Goal: Book appointment/travel/reservation

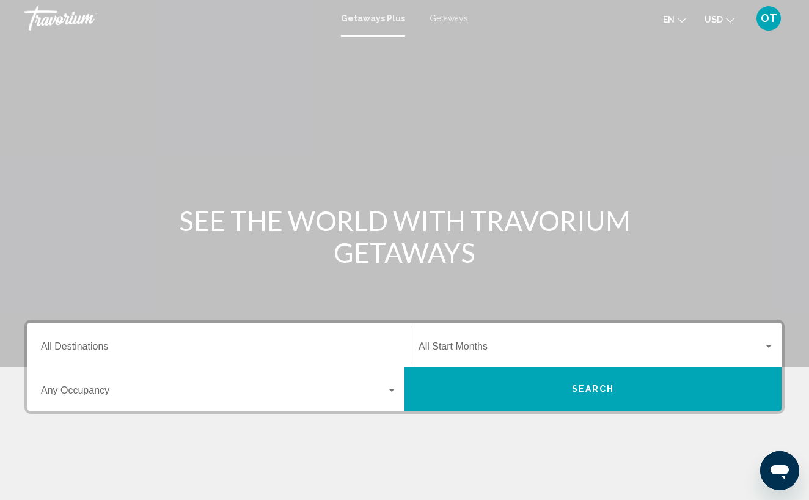
click at [770, 22] on span "OT" at bounding box center [769, 18] width 16 height 12
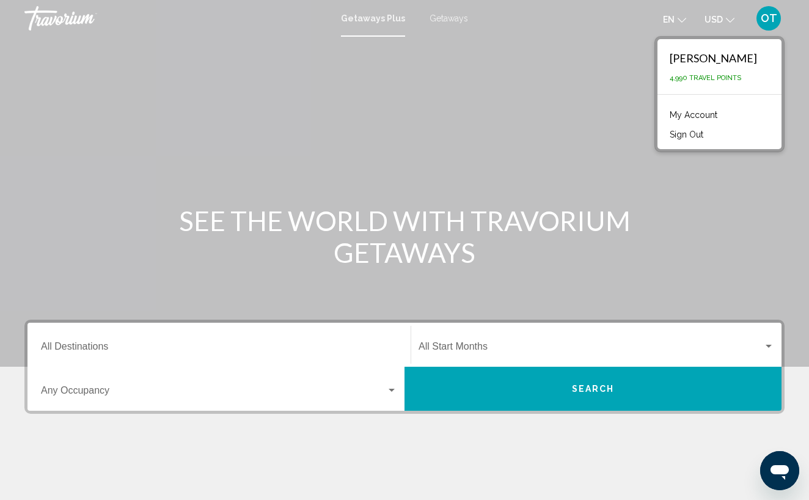
click at [694, 112] on link "My Account" at bounding box center [694, 115] width 60 height 16
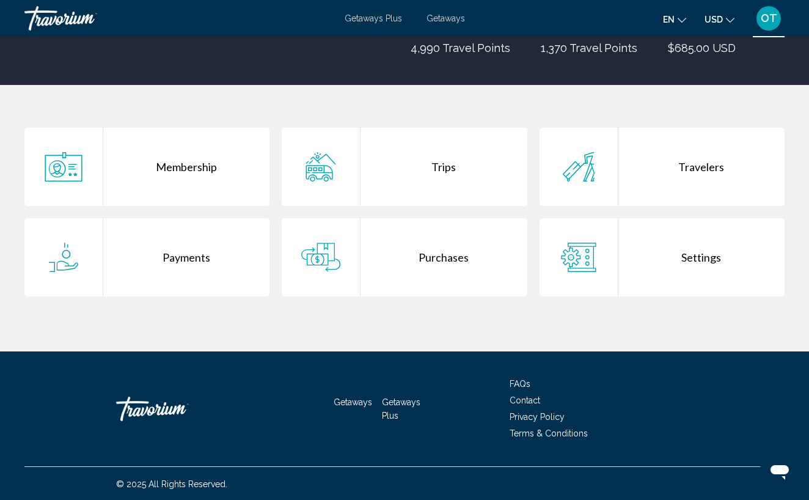
scroll to position [189, 0]
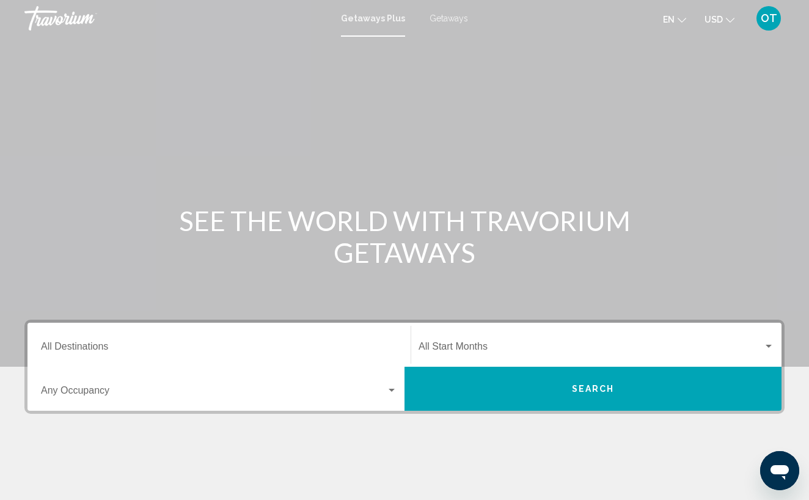
click at [449, 18] on span "Getaways" at bounding box center [449, 18] width 38 height 10
click at [101, 342] on div "Destination All Destinations" at bounding box center [219, 345] width 356 height 38
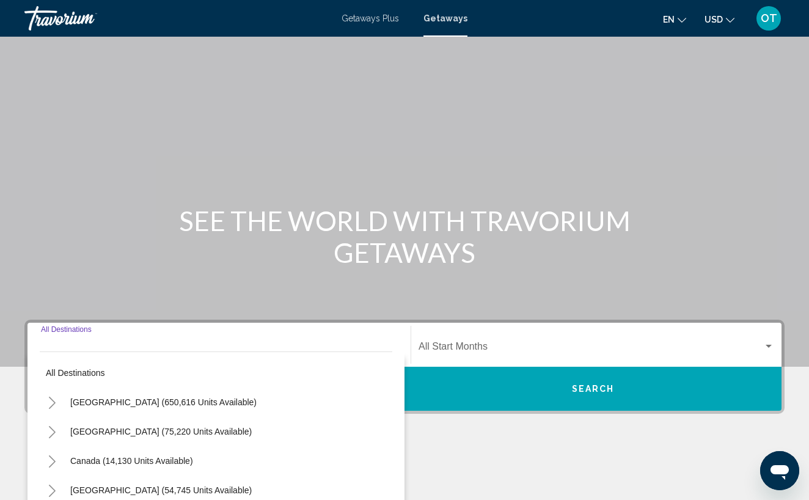
scroll to position [186, 0]
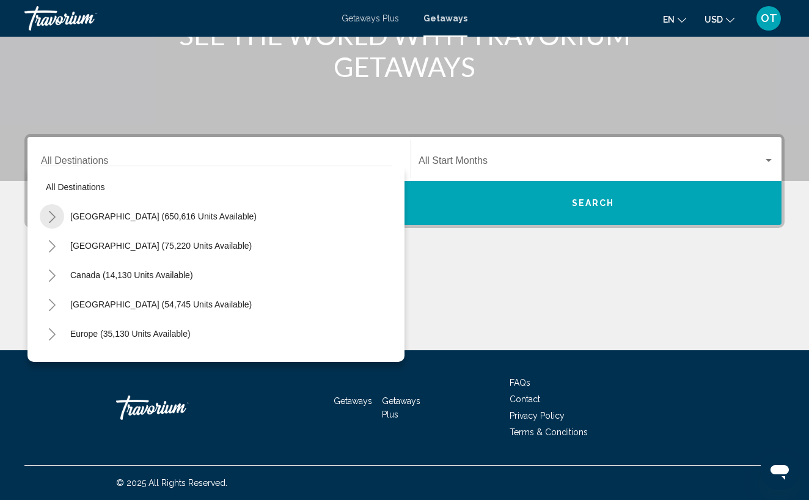
click at [53, 215] on icon "Toggle United States (650,616 units available)" at bounding box center [52, 217] width 7 height 12
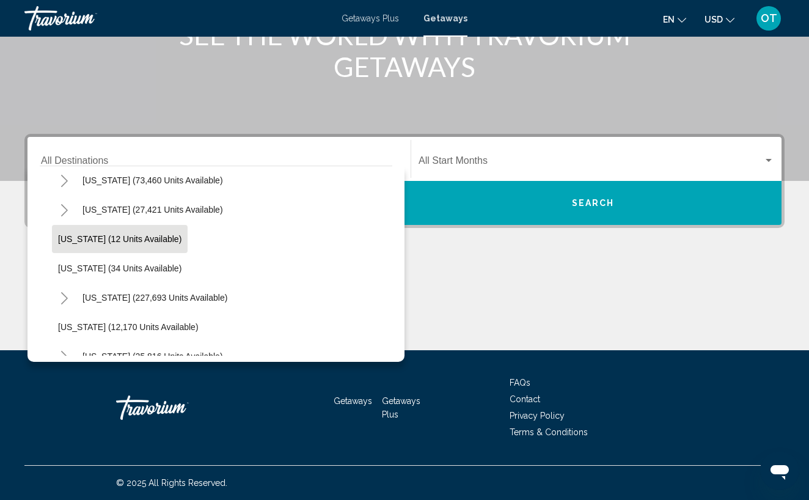
scroll to position [127, 0]
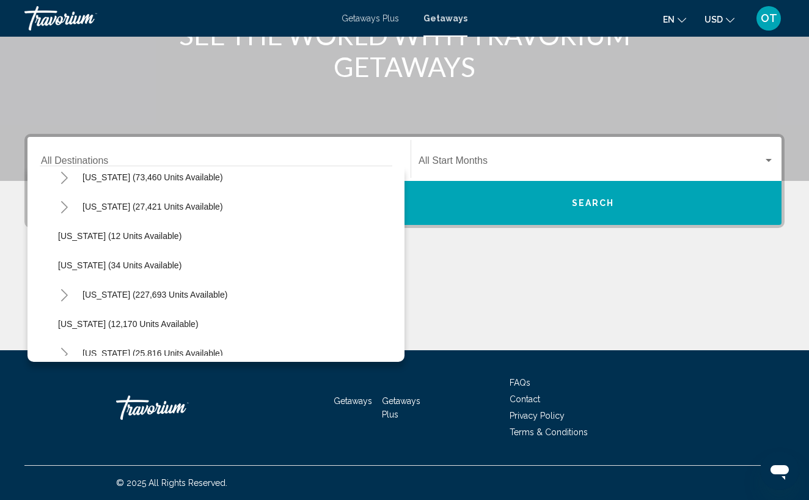
click at [65, 295] on icon "Toggle Florida (227,693 units available)" at bounding box center [64, 295] width 9 height 12
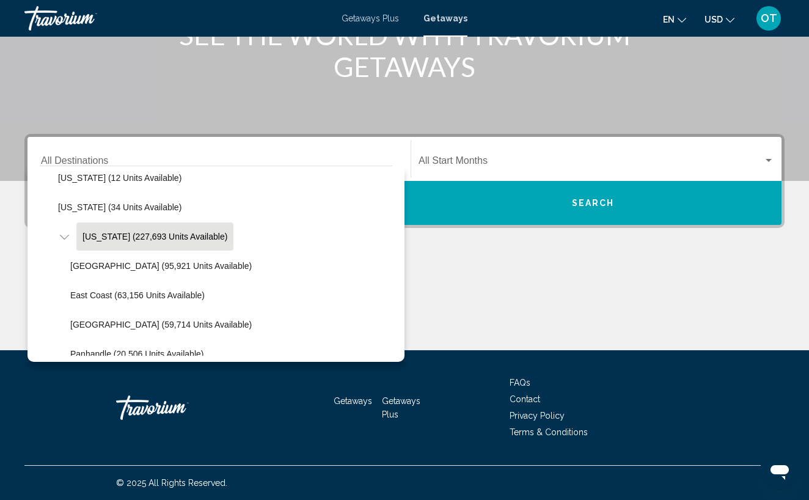
scroll to position [186, 0]
